Goal: Task Accomplishment & Management: Complete application form

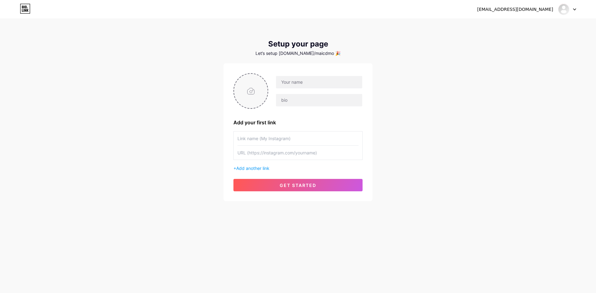
click at [259, 92] on input "file" at bounding box center [250, 91] width 33 height 34
type input "C:\fakepath\sdfb.jpg"
click at [315, 87] on input "text" at bounding box center [319, 82] width 86 height 12
paste input "MAI CDMO"
type input "MAI CDMO"
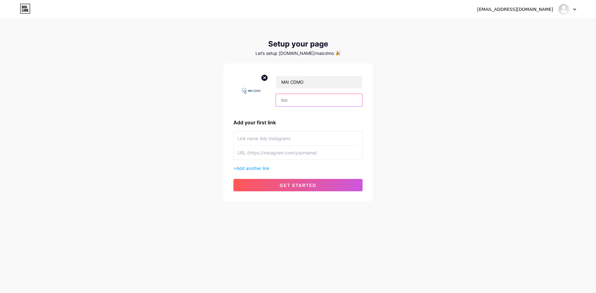
click at [298, 100] on input "text" at bounding box center [319, 100] width 86 height 12
paste input "Simplify your search for quality CMO Pharma services with MAI CDMO. Our platfor…"
type input "Simplify your search for quality CMO Pharma services with MAI CDMO. Our platfor…"
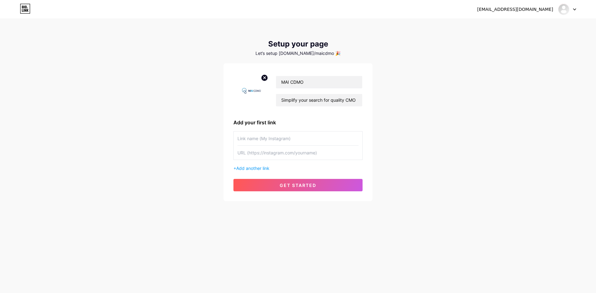
click at [295, 140] on input "text" at bounding box center [297, 139] width 121 height 14
paste input "cmo pharma"
type input "cmo pharma"
paste input "[URL][DOMAIN_NAME]"
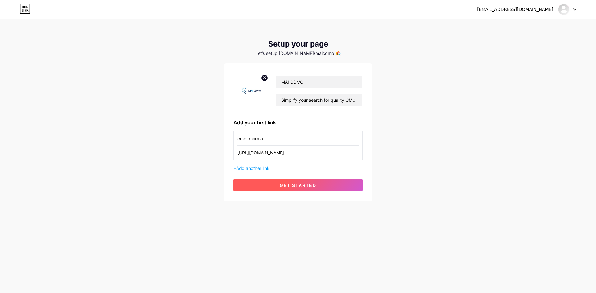
type input "[URL][DOMAIN_NAME]"
click at [295, 181] on button "get started" at bounding box center [297, 185] width 129 height 12
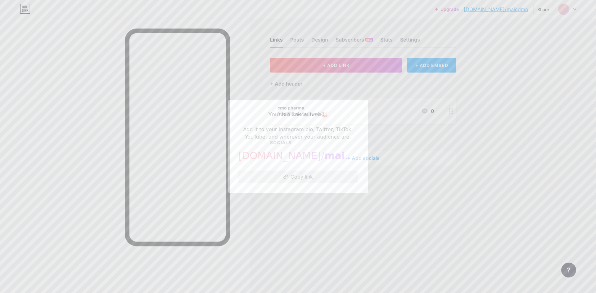
click at [306, 177] on button "Copy link" at bounding box center [298, 177] width 120 height 12
